Goal: Information Seeking & Learning: Check status

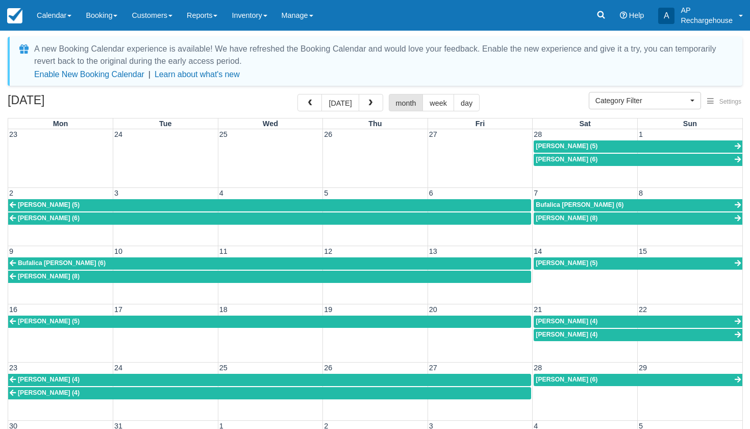
select select
click at [211, 16] on link "Reports" at bounding box center [202, 15] width 45 height 31
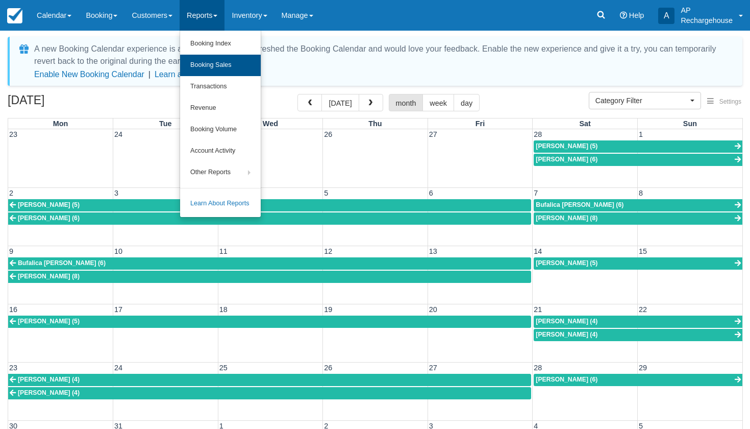
click at [218, 68] on link "Booking Sales" at bounding box center [220, 65] width 81 height 21
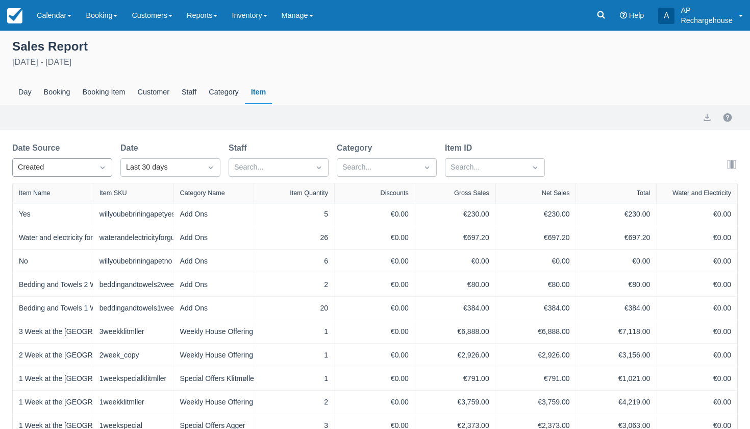
click at [74, 164] on div "Created" at bounding box center [53, 167] width 70 height 11
click at [66, 212] on div "Start" at bounding box center [62, 213] width 100 height 20
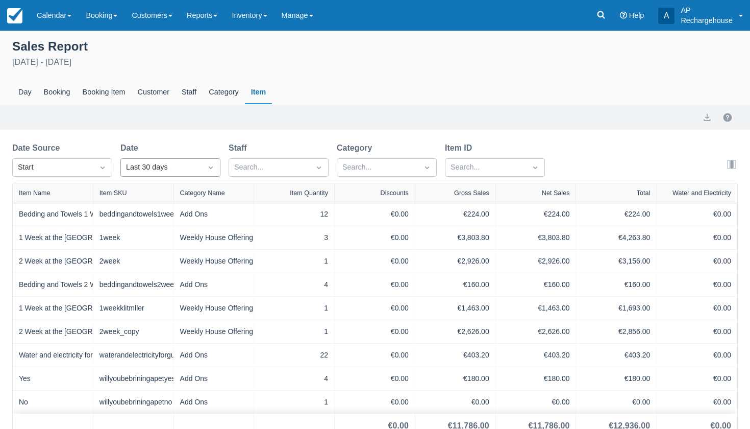
click at [146, 170] on div "Last 30 days" at bounding box center [161, 167] width 70 height 11
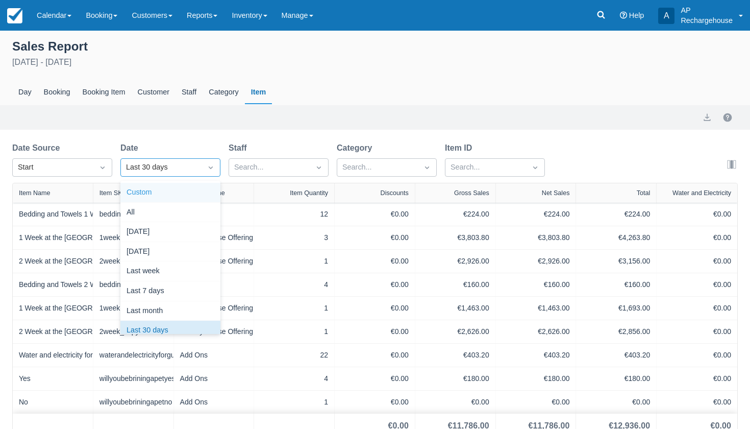
scroll to position [10, 0]
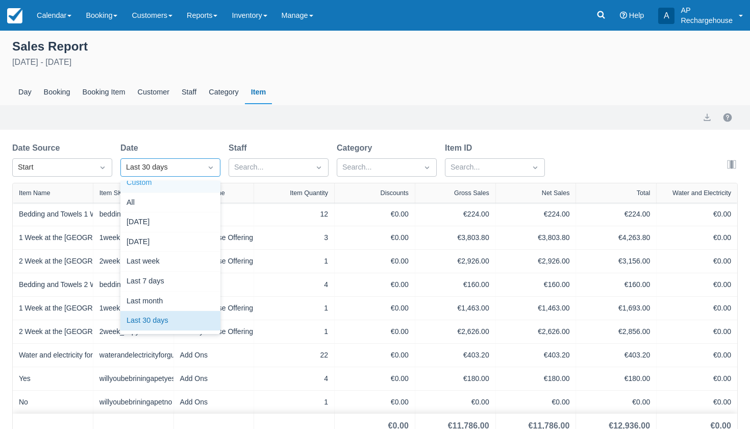
click at [147, 186] on div "Custom" at bounding box center [170, 183] width 100 height 20
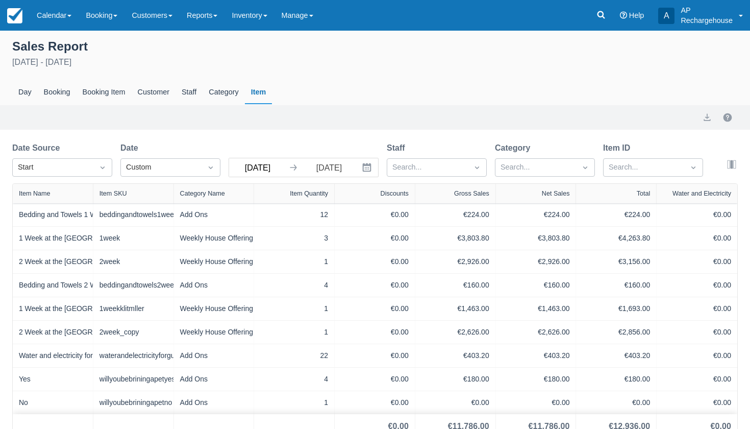
click at [261, 171] on input "Sep 06 25" at bounding box center [257, 167] width 57 height 18
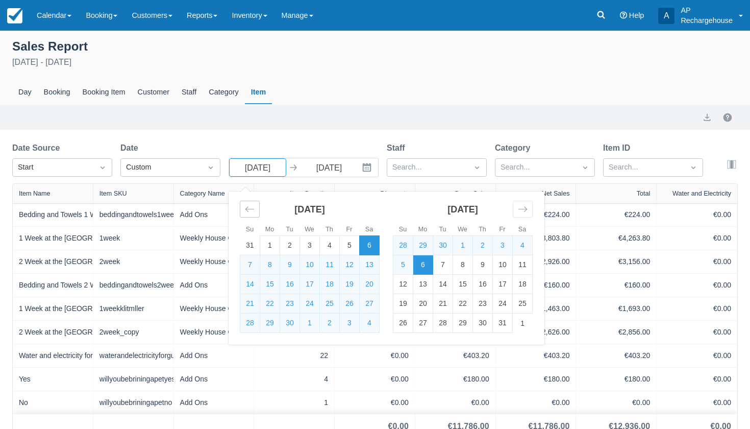
click at [245, 206] on icon "Move backward to switch to the previous month." at bounding box center [250, 209] width 10 height 10
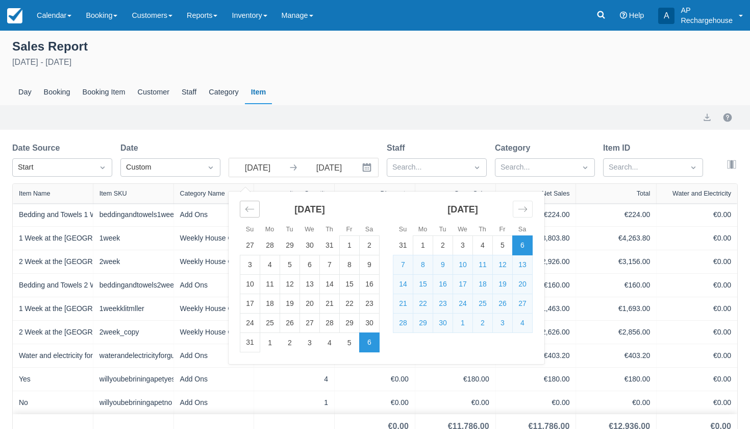
click at [245, 206] on icon "Move backward to switch to the previous month." at bounding box center [250, 209] width 10 height 10
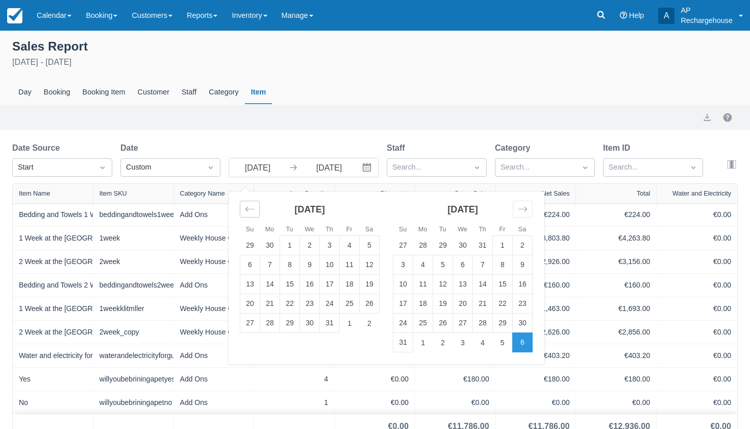
click at [245, 206] on icon "Move backward to switch to the previous month." at bounding box center [250, 209] width 10 height 10
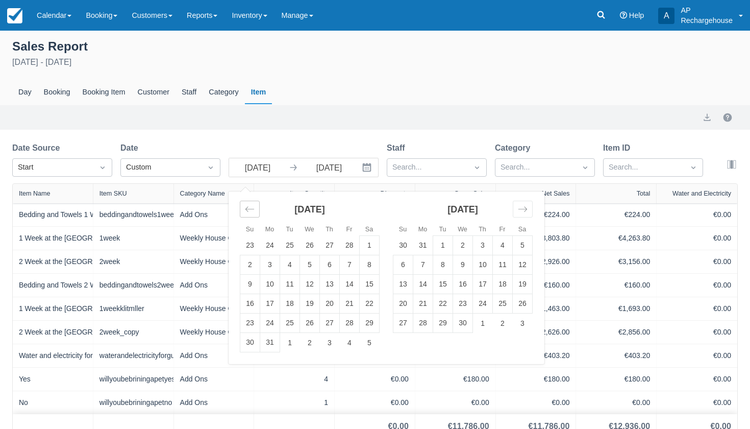
click at [245, 206] on icon "Move backward to switch to the previous month." at bounding box center [250, 209] width 10 height 10
click at [306, 243] on td "1" at bounding box center [310, 245] width 20 height 19
type input "Jan 01 25"
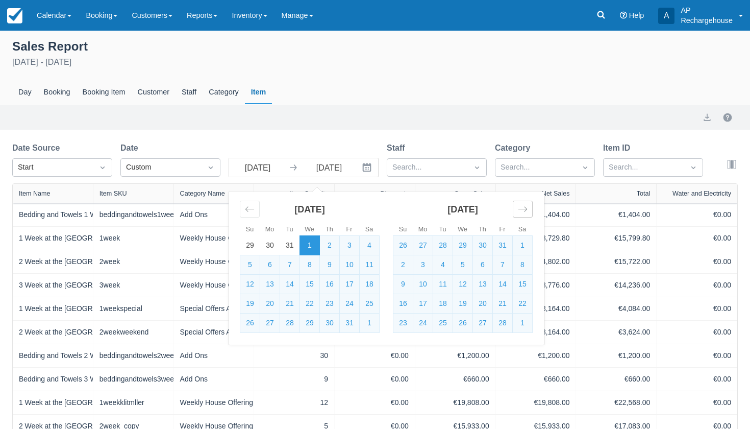
click at [525, 210] on icon "Move forward to switch to the next month." at bounding box center [522, 209] width 9 height 5
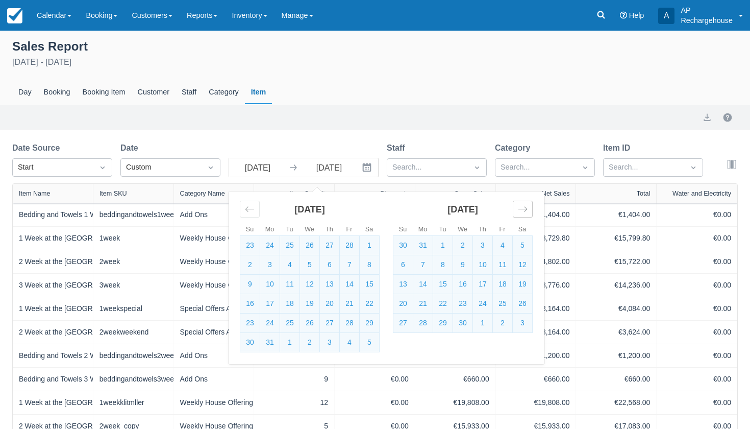
click at [525, 210] on icon "Move forward to switch to the next month." at bounding box center [522, 209] width 9 height 5
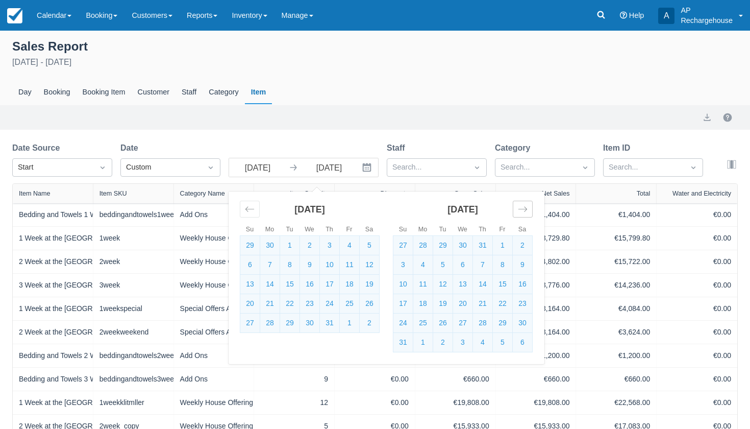
click at [525, 210] on icon "Move forward to switch to the next month." at bounding box center [522, 209] width 9 height 5
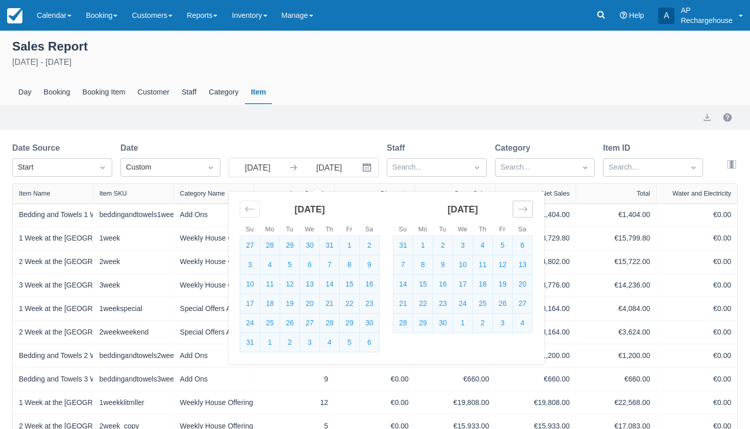
click at [525, 210] on icon "Move forward to switch to the next month." at bounding box center [522, 209] width 9 height 5
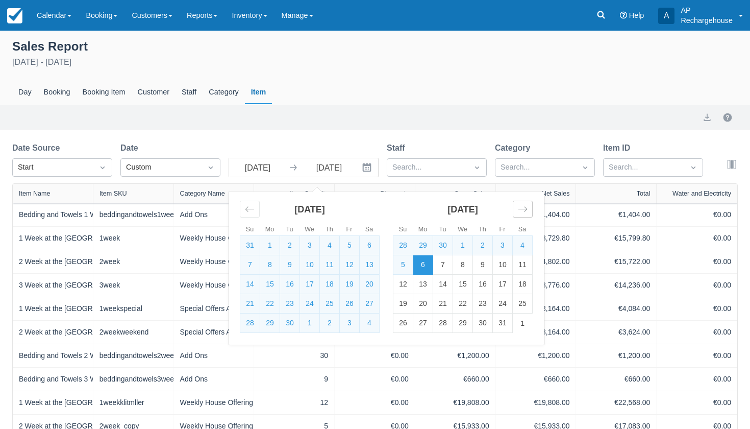
click at [525, 210] on icon "Move forward to switch to the next month." at bounding box center [522, 209] width 9 height 5
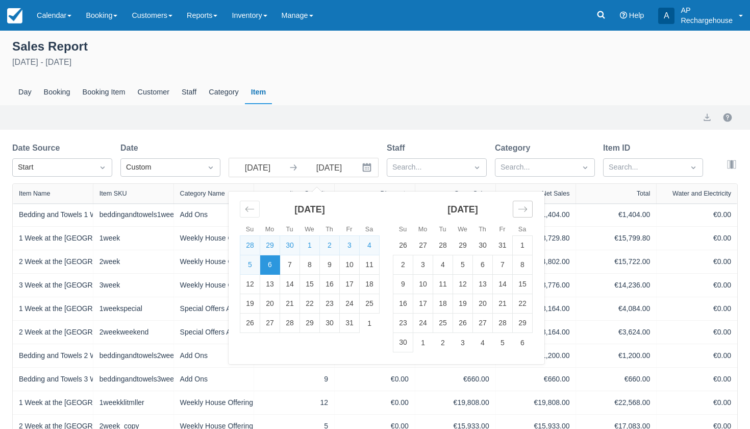
click at [525, 210] on icon "Move forward to switch to the next month." at bounding box center [522, 209] width 9 height 5
click at [464, 324] on td "31" at bounding box center [463, 322] width 20 height 19
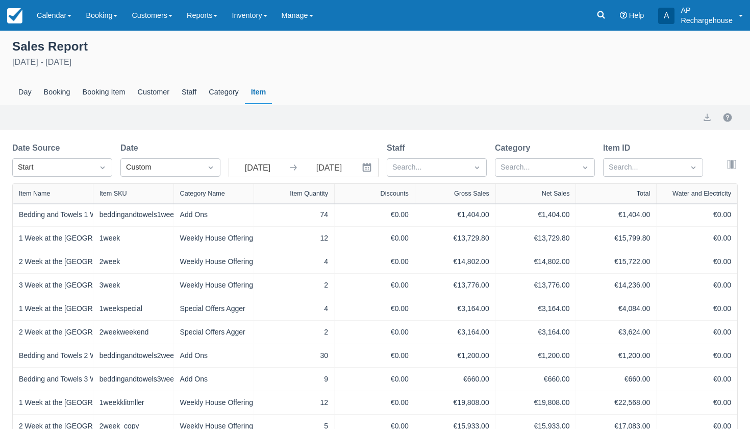
type input "Dec 31 25"
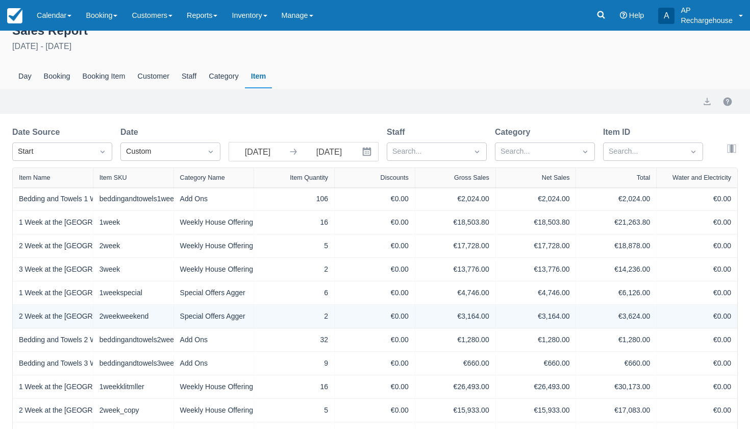
scroll to position [12, 0]
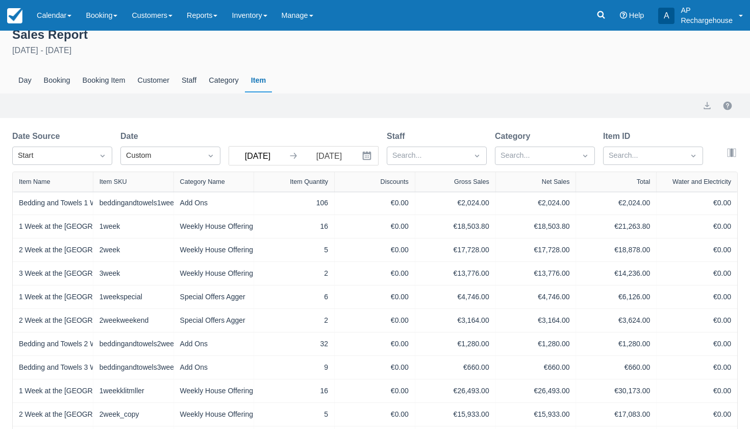
click at [276, 158] on input "Jan 01 25" at bounding box center [257, 155] width 57 height 18
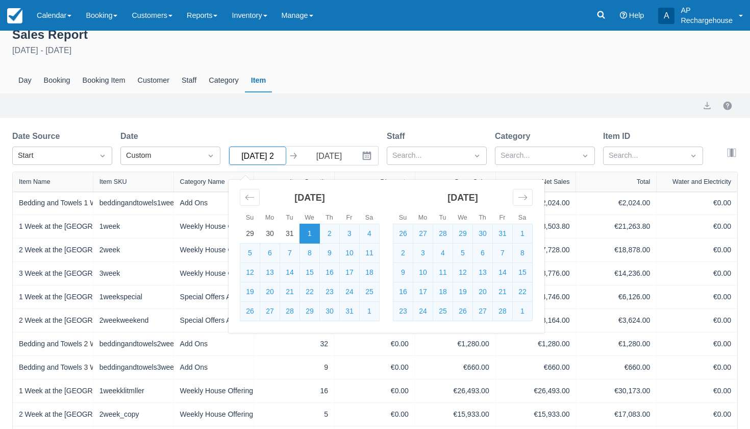
type input "Jan 01 26"
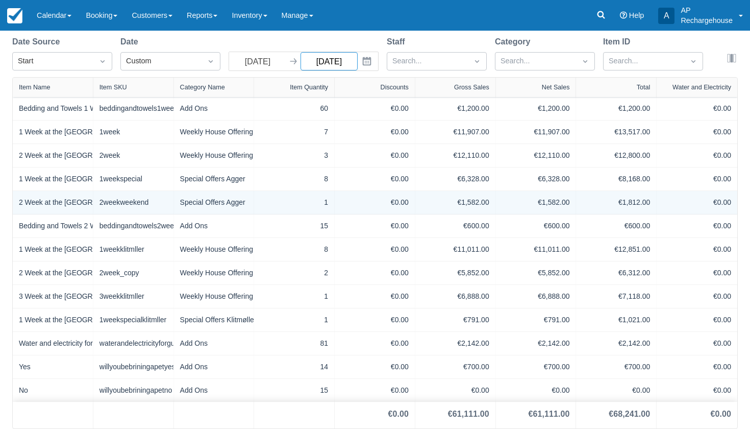
scroll to position [107, 0]
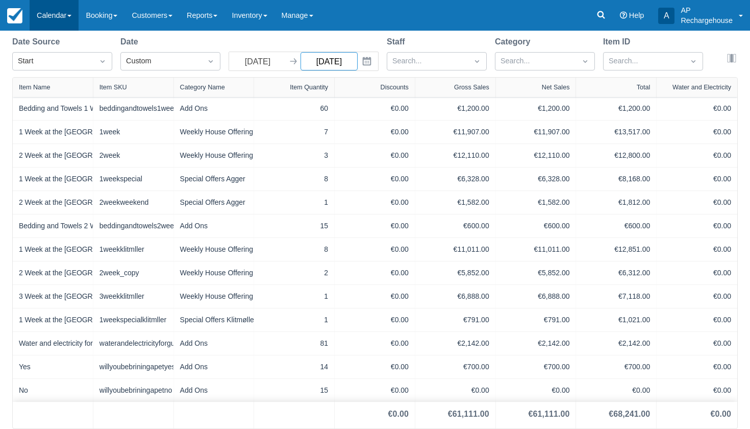
type input "Dec 31 26"
click at [52, 16] on link "Calendar" at bounding box center [54, 15] width 49 height 31
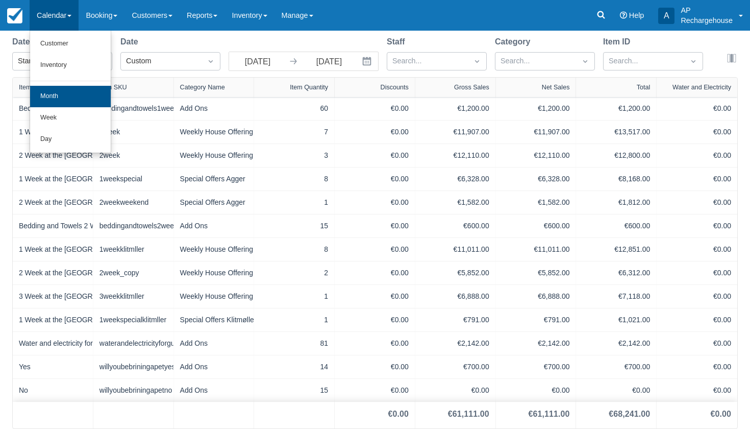
click at [54, 95] on link "Month" at bounding box center [70, 96] width 81 height 21
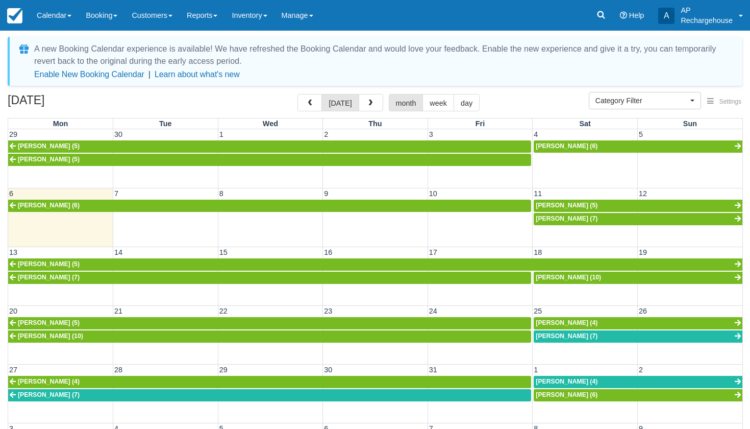
select select
click at [367, 105] on span "button" at bounding box center [370, 102] width 7 height 7
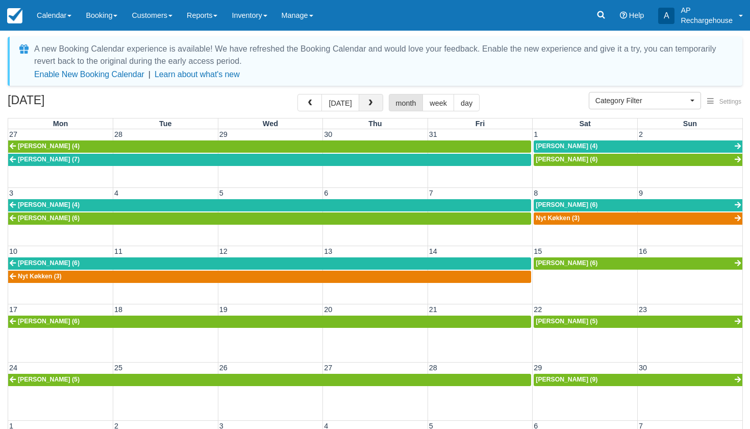
click at [367, 105] on span "button" at bounding box center [370, 102] width 7 height 7
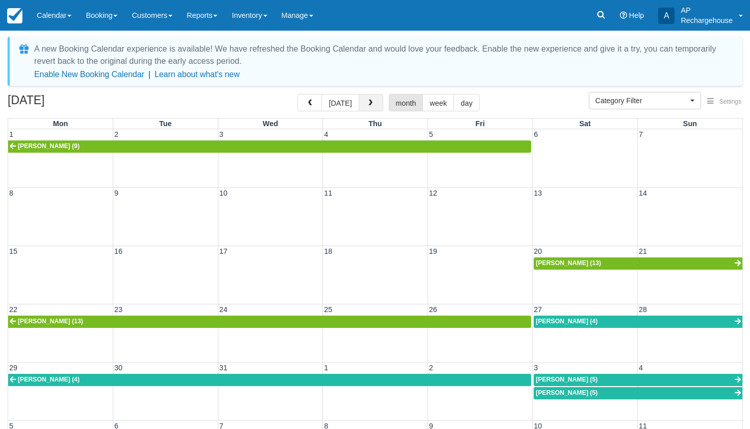
click at [370, 103] on span "button" at bounding box center [370, 102] width 7 height 7
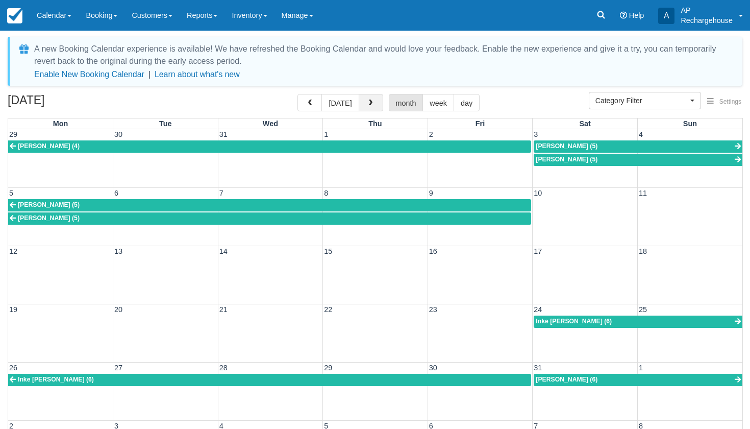
click at [370, 103] on span "button" at bounding box center [370, 102] width 7 height 7
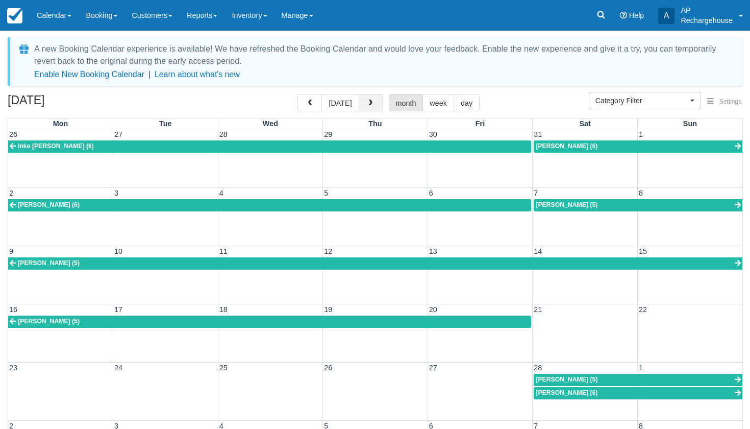
click at [370, 103] on span "button" at bounding box center [370, 102] width 7 height 7
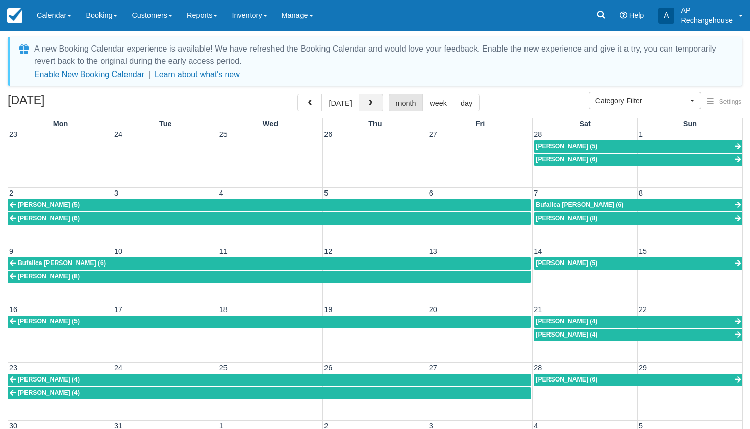
click at [370, 103] on span "button" at bounding box center [370, 102] width 7 height 7
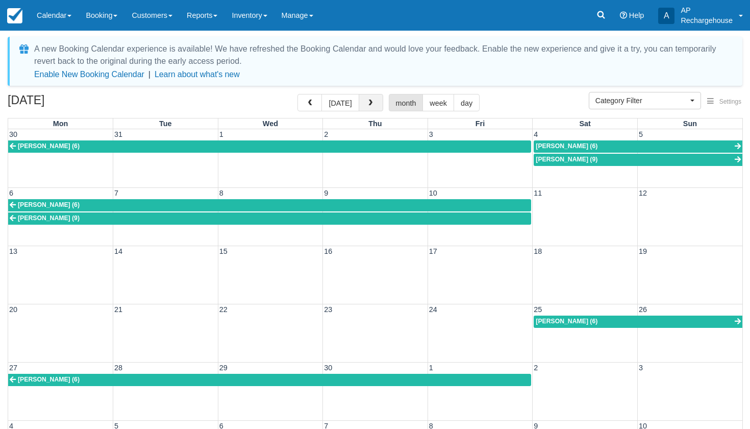
click at [370, 103] on span "button" at bounding box center [370, 102] width 7 height 7
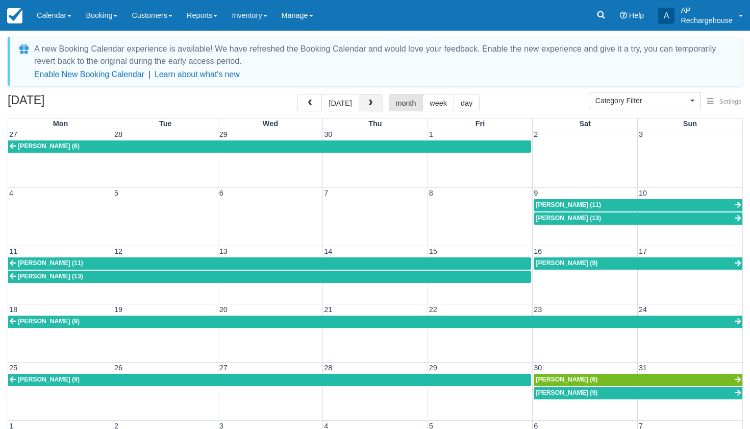
click at [370, 103] on span "button" at bounding box center [370, 102] width 7 height 7
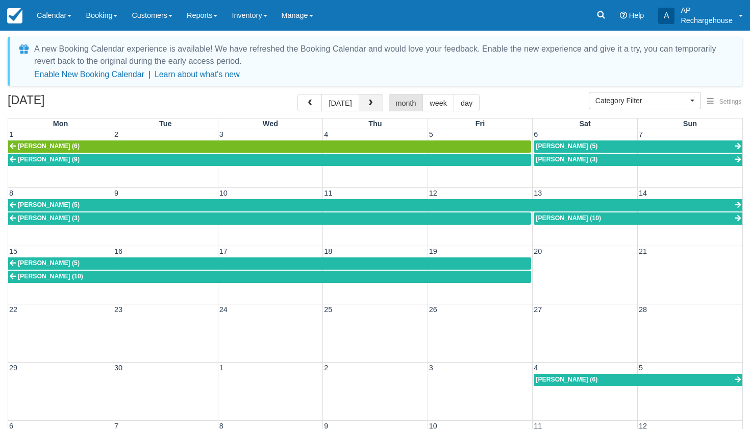
click at [370, 103] on span "button" at bounding box center [370, 102] width 7 height 7
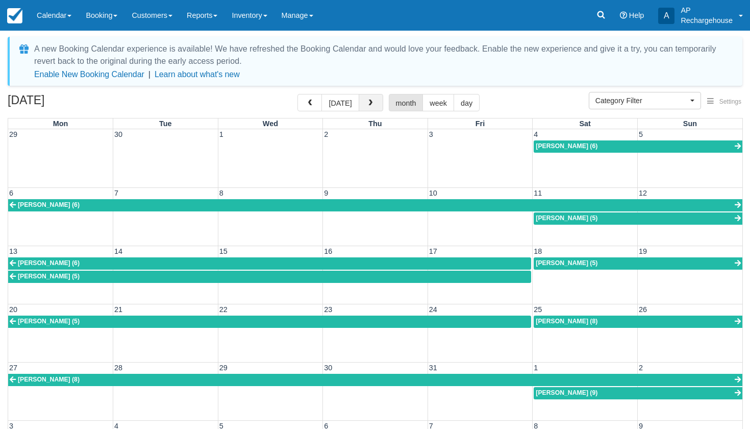
click at [369, 101] on span "button" at bounding box center [370, 102] width 7 height 7
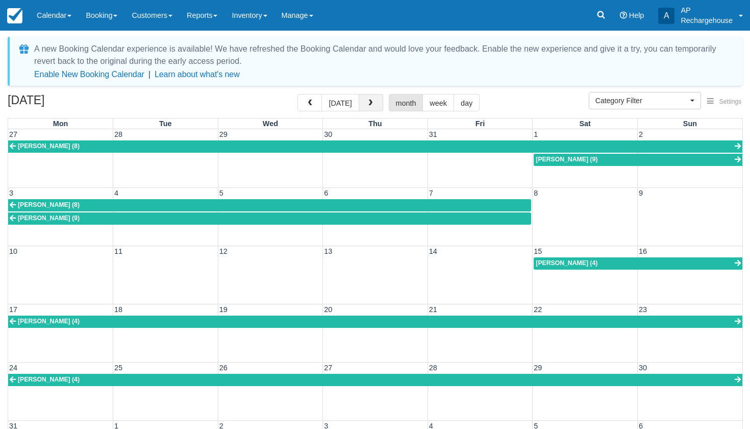
click at [369, 101] on span "button" at bounding box center [370, 102] width 7 height 7
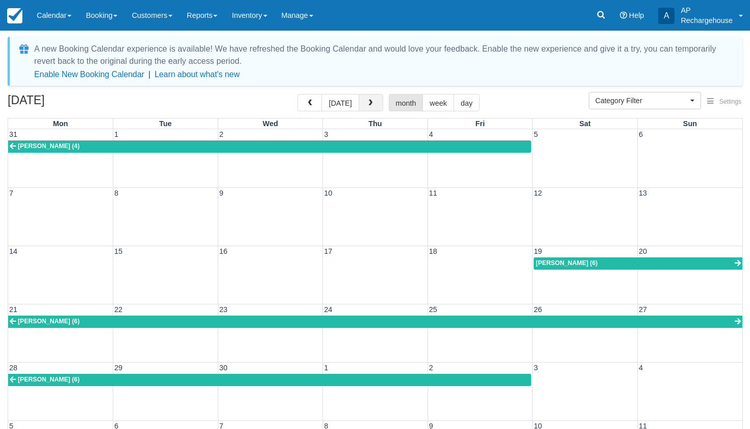
click at [369, 101] on span "button" at bounding box center [370, 102] width 7 height 7
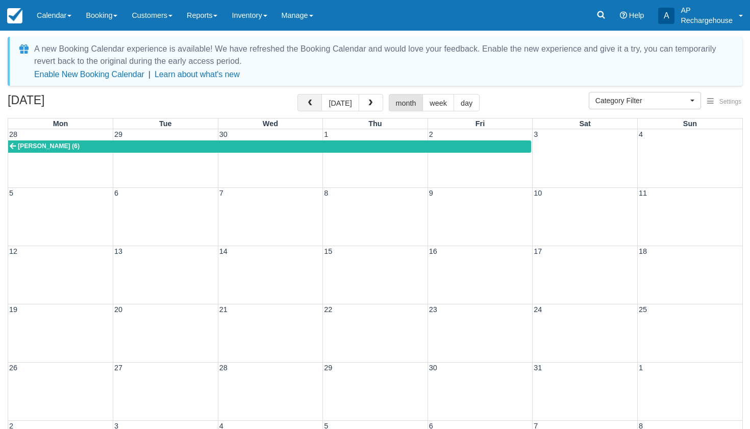
click at [311, 104] on span "button" at bounding box center [309, 102] width 7 height 7
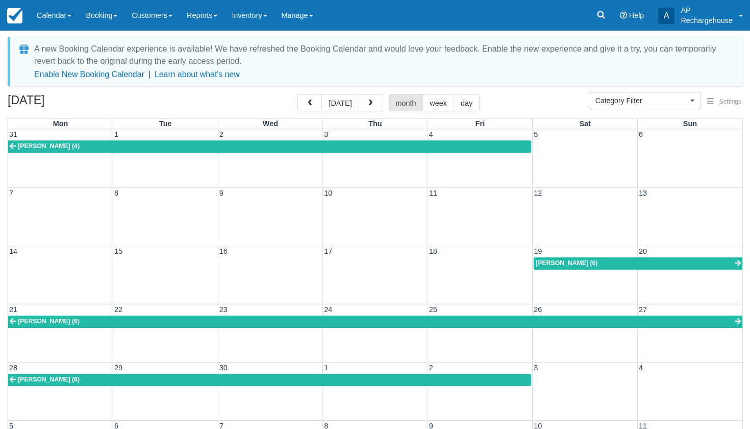
click at [553, 263] on span "[PERSON_NAME] (6)" at bounding box center [567, 262] width 62 height 7
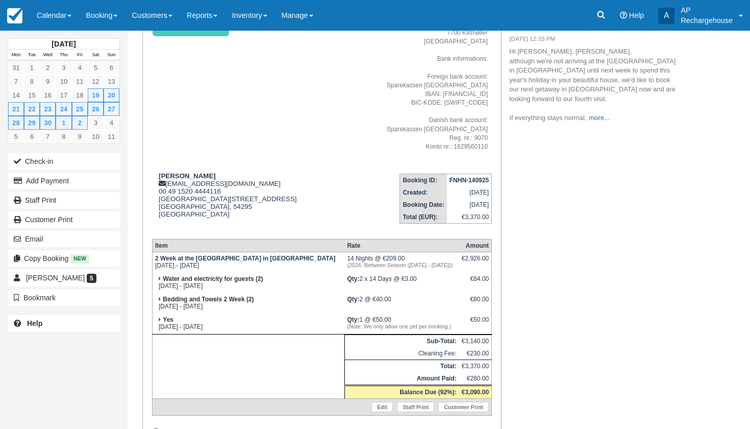
scroll to position [106, 0]
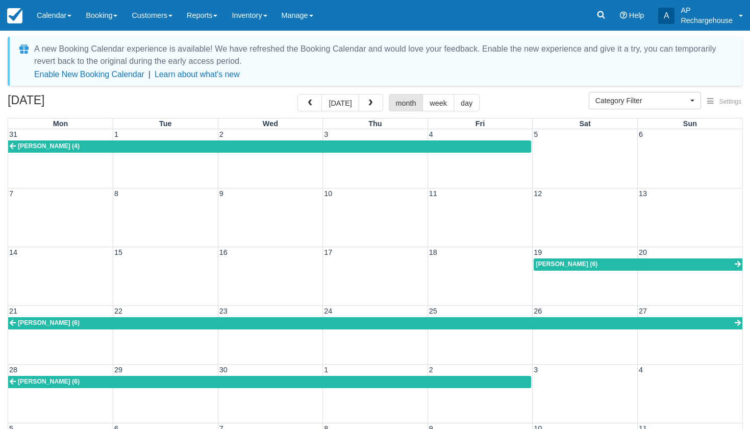
select select
click at [304, 145] on link "[PERSON_NAME] (4)" at bounding box center [269, 146] width 523 height 12
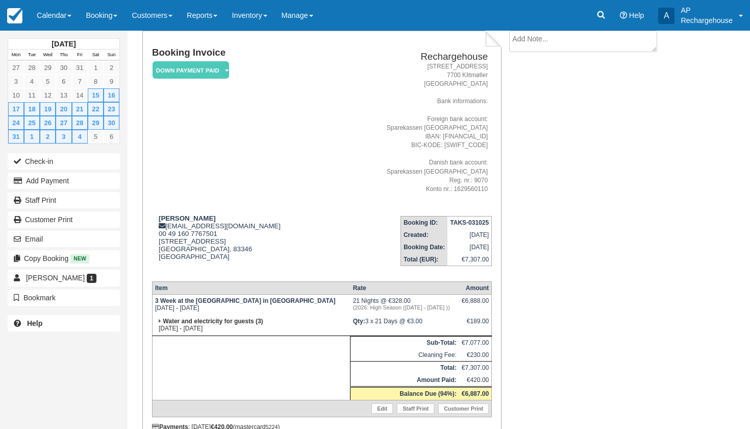
scroll to position [63, 0]
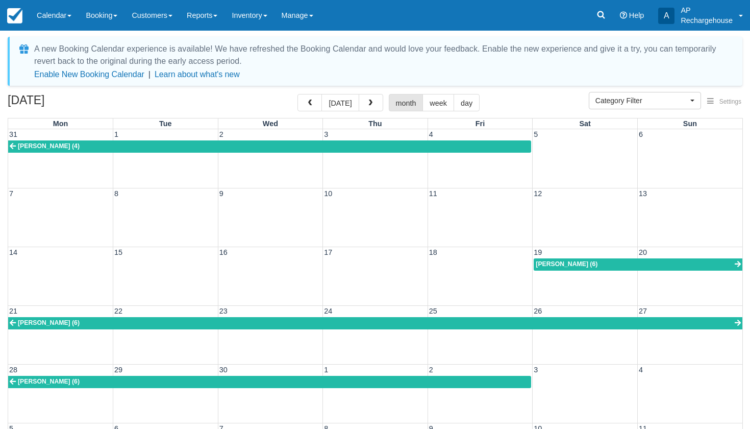
select select
